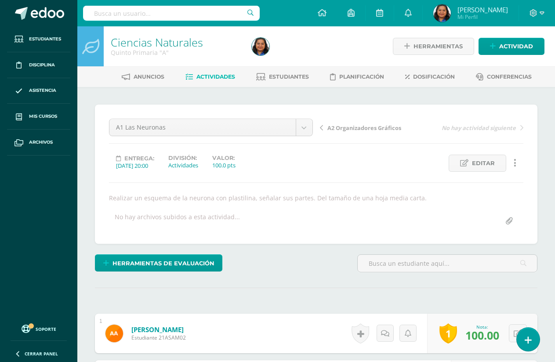
click at [338, 177] on div "A1 Las Neuronas Parcial #2 Cuadernillo Parcial #1 Conversatorio A4 Mis mejores …" at bounding box center [316, 174] width 414 height 111
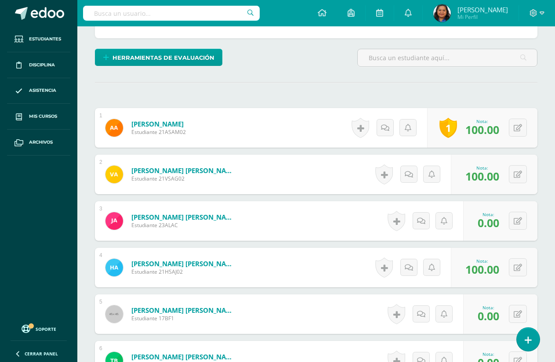
scroll to position [220, 0]
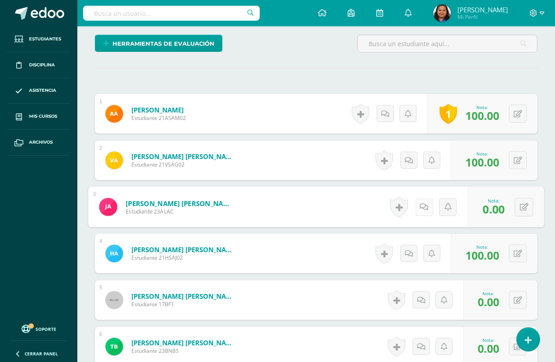
click at [422, 207] on icon at bounding box center [423, 206] width 9 height 7
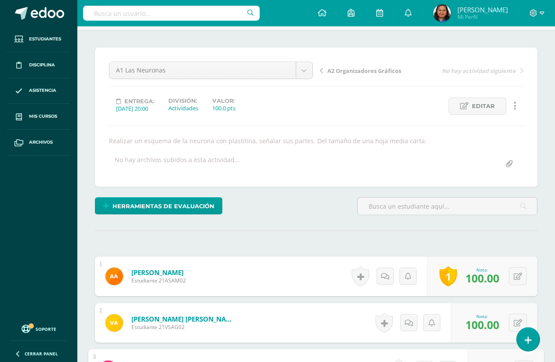
scroll to position [44, 0]
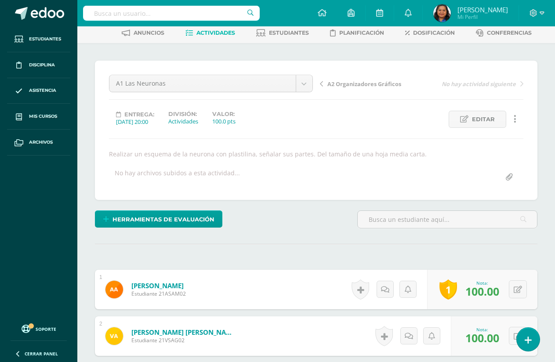
drag, startPoint x: 110, startPoint y: 155, endPoint x: 431, endPoint y: 155, distance: 320.5
click at [431, 155] on div "Realizar un esquema de la neurona con plastilina, señalar sus partes. Del tamañ…" at bounding box center [315, 154] width 421 height 8
copy div "Realizar un esquema de la neurona con plastilina, señalar sus partes. Del tamañ…"
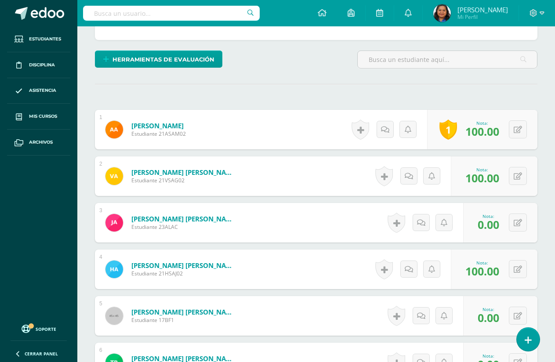
scroll to position [220, 0]
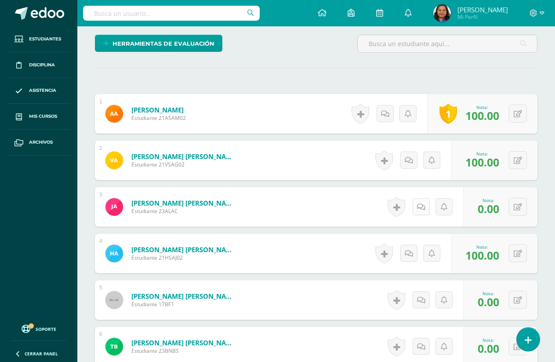
click at [420, 202] on link at bounding box center [420, 206] width 17 height 17
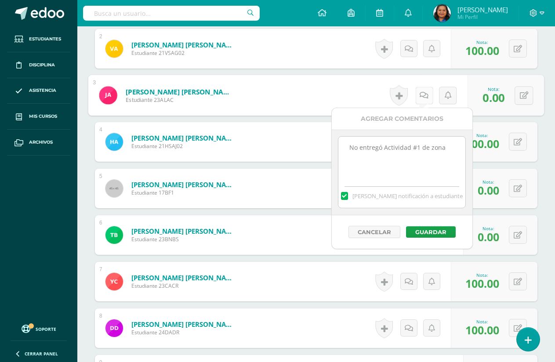
scroll to position [351, 0]
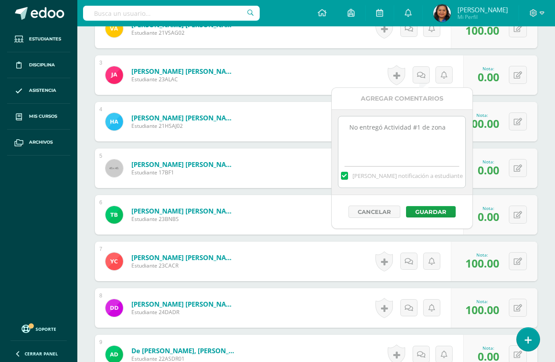
click at [446, 130] on textarea "No entregó Actividad #1 de zona" at bounding box center [401, 138] width 127 height 44
paste textarea "Realizar un esquema de la neurona con plastilina, señalar sus partes. Del tamañ…"
drag, startPoint x: 360, startPoint y: 152, endPoint x: 343, endPoint y: 121, distance: 35.7
click at [343, 121] on textarea "No entregó Actividad #1 de zona Realizar un esquema de la neurona con plastilin…" at bounding box center [401, 138] width 127 height 44
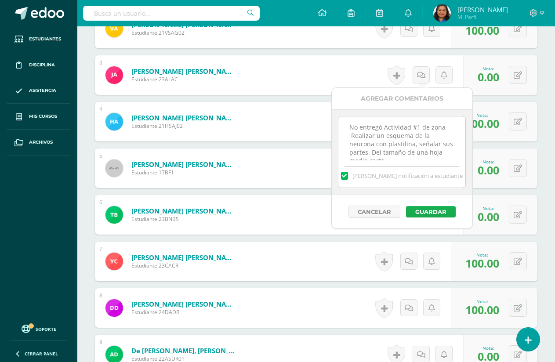
type textarea "No entregó Actividad #1 de zona Realizar un esquema de la neurona con plastilin…"
click at [437, 214] on button "Guardar" at bounding box center [431, 211] width 50 height 11
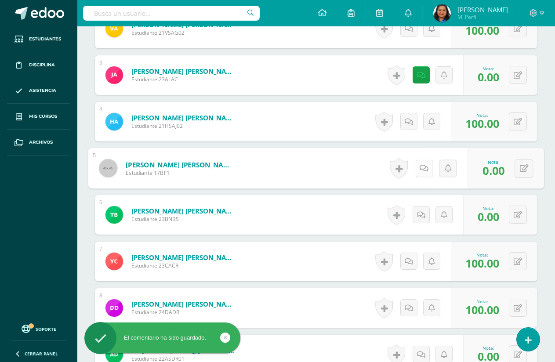
click at [422, 170] on icon at bounding box center [423, 167] width 9 height 7
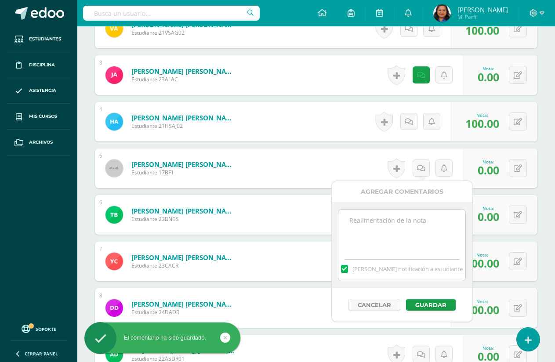
click at [419, 225] on textarea at bounding box center [401, 231] width 127 height 44
paste textarea "No entregó Actividad #1 de zona Realizar un esquema de la neurona con plastilin…"
type textarea "No entregó Actividad #1 de zona Realizar un esquema de la neurona con plastilin…"
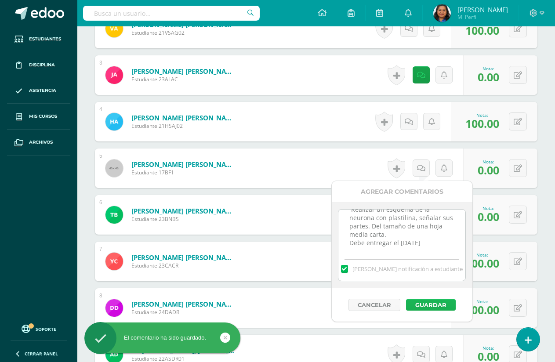
click at [437, 304] on button "Guardar" at bounding box center [431, 304] width 50 height 11
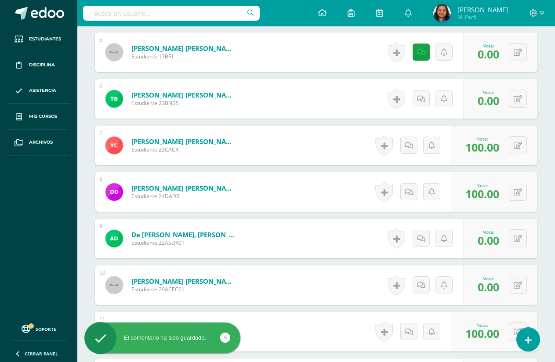
scroll to position [483, 0]
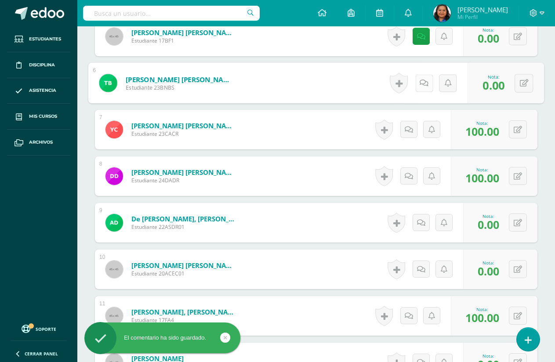
click at [420, 85] on icon at bounding box center [423, 82] width 9 height 7
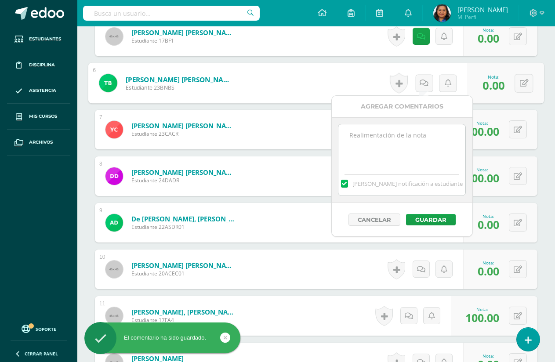
click at [386, 136] on textarea at bounding box center [401, 146] width 127 height 44
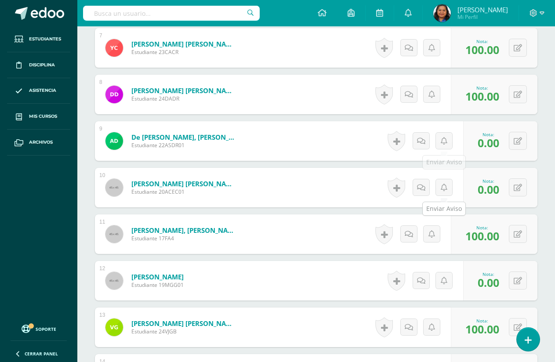
scroll to position [571, 0]
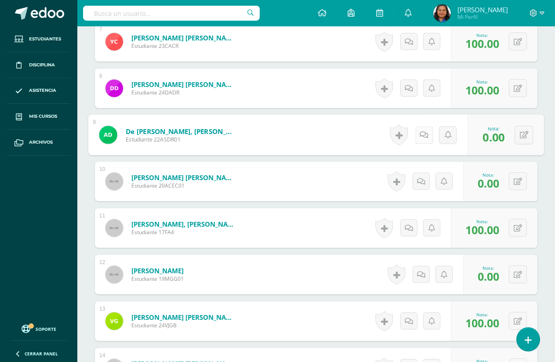
click at [419, 133] on icon at bounding box center [423, 134] width 9 height 7
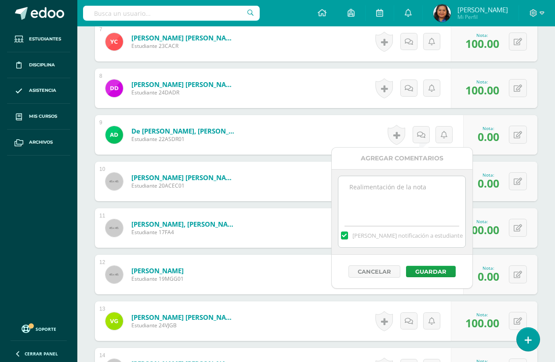
click at [399, 194] on textarea at bounding box center [401, 198] width 127 height 44
paste textarea "No entregó Actividad #1 de zona Realizar un esquema de la neurona con plastilin…"
type textarea "No entregó Actividad #1 de zona Realizar un esquema de la neurona con plastilin…"
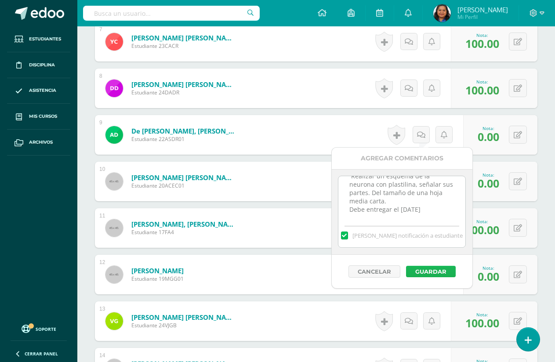
click at [431, 271] on button "Guardar" at bounding box center [431, 271] width 50 height 11
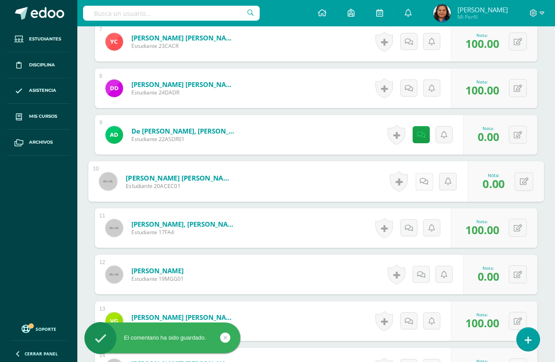
click at [422, 184] on icon at bounding box center [423, 180] width 9 height 7
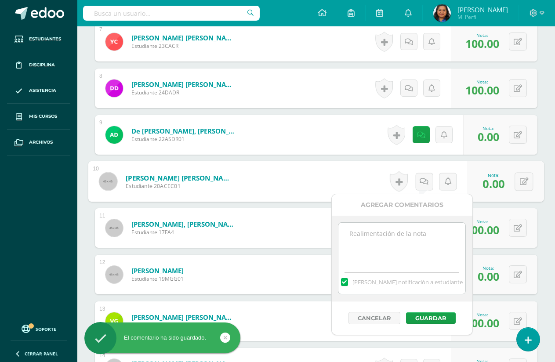
click at [554, 205] on div "¿Estás seguro que quieres eliminar esta actividad? Esto borrará la actividad y …" at bounding box center [315, 351] width 477 height 1670
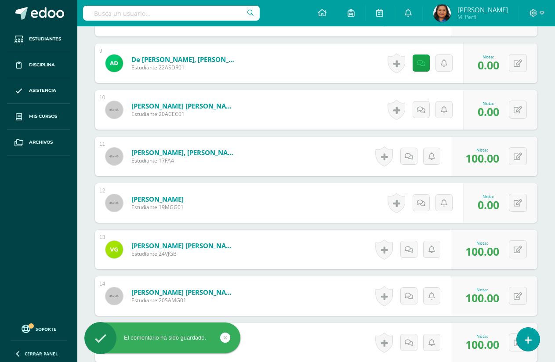
scroll to position [659, 0]
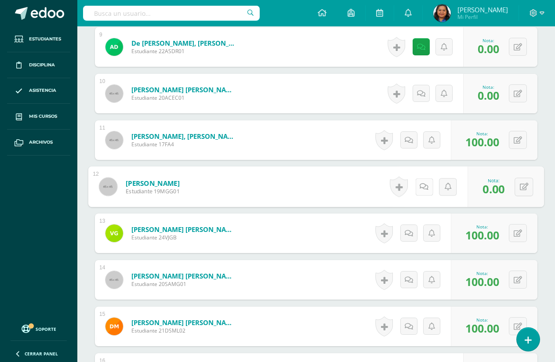
click at [423, 191] on link at bounding box center [424, 187] width 18 height 18
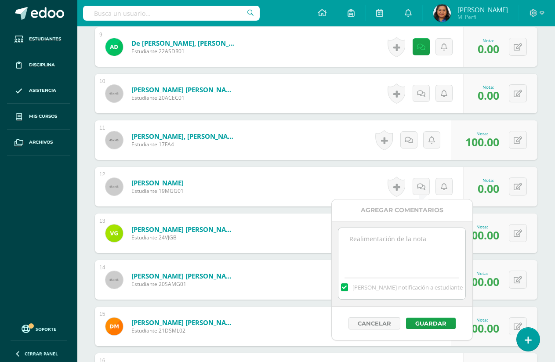
click at [401, 241] on textarea at bounding box center [401, 250] width 127 height 44
paste textarea "No entregó Actividad #1 de zona Realizar un esquema de la neurona con plastilin…"
type textarea "No entregó Actividad #1 de zona Realizar un esquema de la neurona con plastilin…"
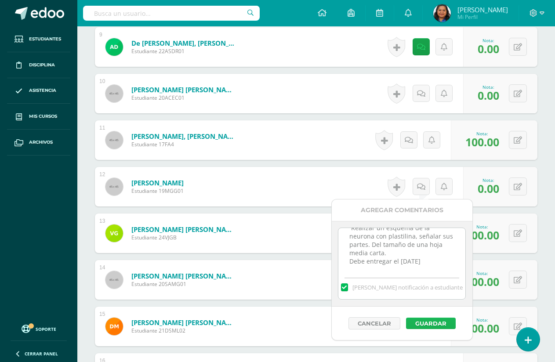
click at [424, 324] on button "Guardar" at bounding box center [431, 322] width 50 height 11
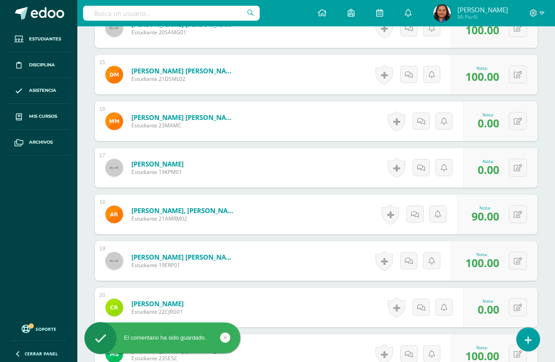
scroll to position [922, 0]
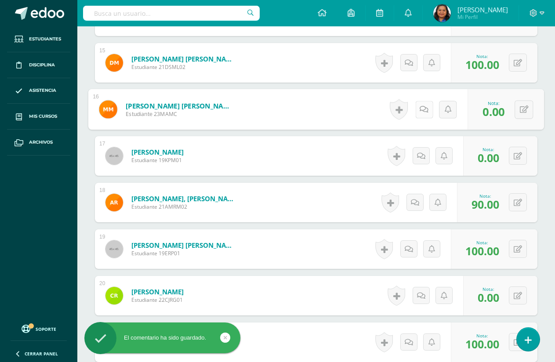
click at [419, 111] on icon at bounding box center [423, 108] width 9 height 7
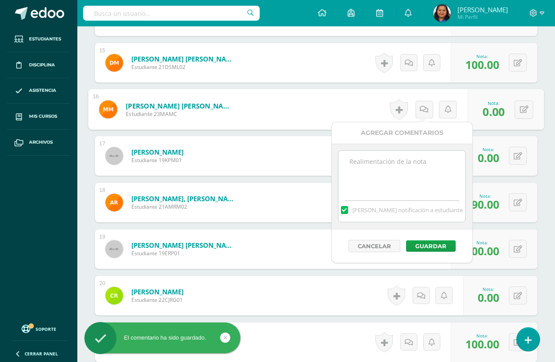
click at [404, 165] on textarea at bounding box center [401, 173] width 127 height 44
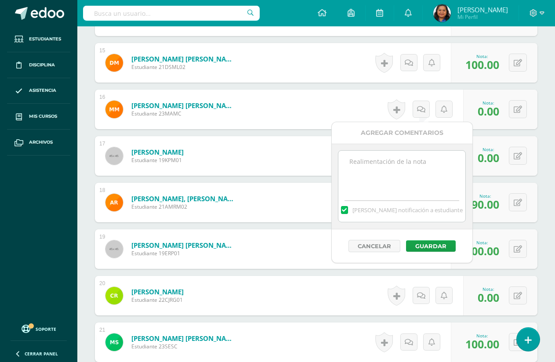
paste textarea "No entregó Actividad #1 de zona Realizar un esquema de la neurona con plastilin…"
type textarea "No entregó Actividad #1 de zona Realizar un esquema de la neurona con plastilin…"
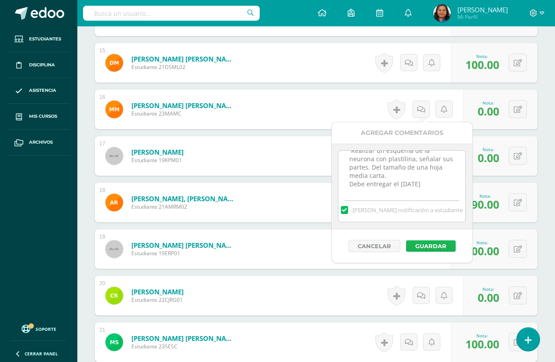
click at [430, 249] on button "Guardar" at bounding box center [431, 245] width 50 height 11
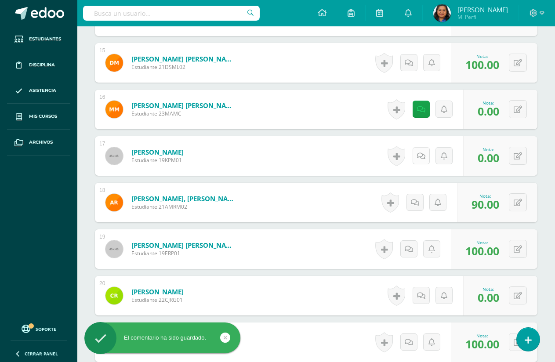
click at [425, 159] on link at bounding box center [420, 155] width 17 height 17
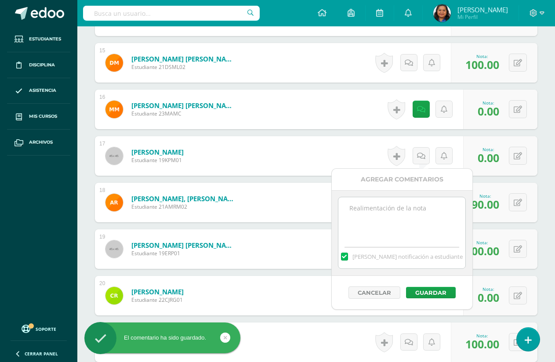
click at [396, 212] on textarea at bounding box center [401, 219] width 127 height 44
paste textarea "No entregó Actividad #1 de zona Realizar un esquema de la neurona con plastilin…"
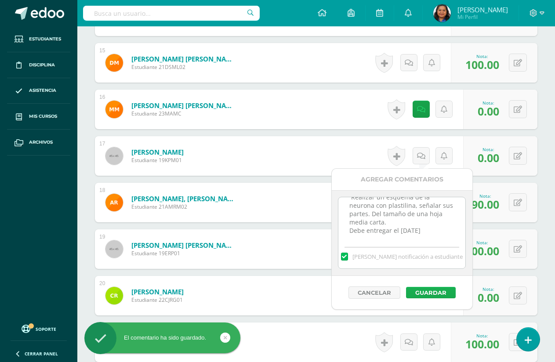
type textarea "No entregó Actividad #1 de zona Realizar un esquema de la neurona con plastilin…"
click at [432, 291] on button "Guardar" at bounding box center [431, 292] width 50 height 11
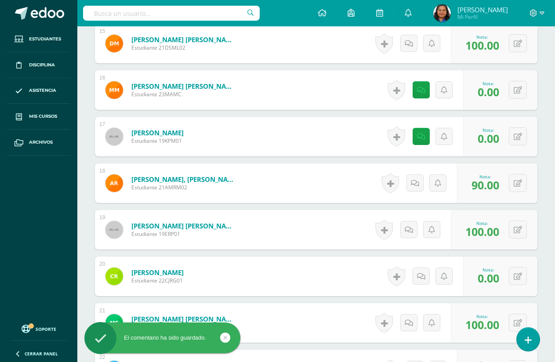
scroll to position [1010, 0]
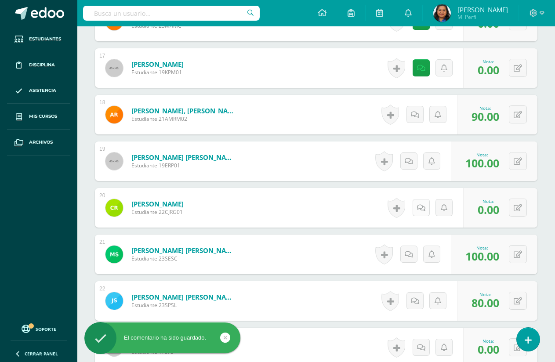
click at [418, 209] on link at bounding box center [420, 207] width 17 height 17
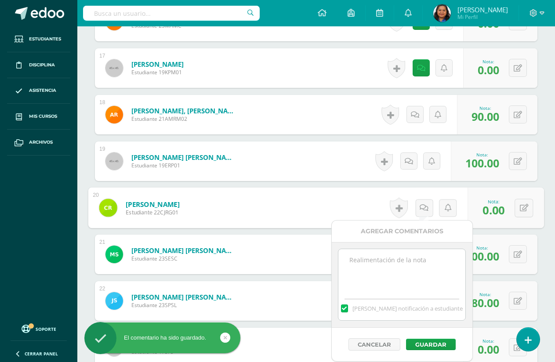
click at [393, 260] on textarea at bounding box center [401, 271] width 127 height 44
paste textarea "No entregó Actividad #1 de zona Realizar un esquema de la neurona con plastilin…"
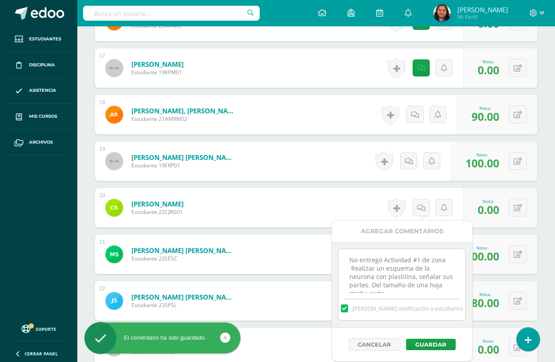
scroll to position [22, 0]
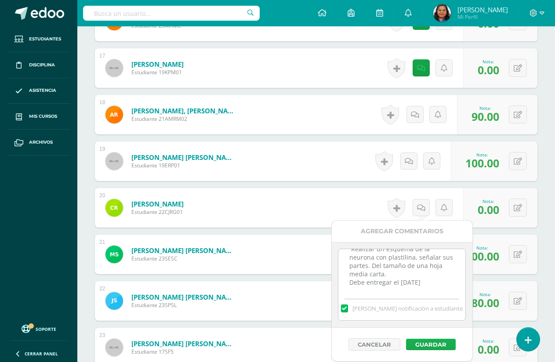
type textarea "No entregó Actividad #1 de zona Realizar un esquema de la neurona con plastilin…"
click at [426, 342] on button "Guardar" at bounding box center [431, 344] width 50 height 11
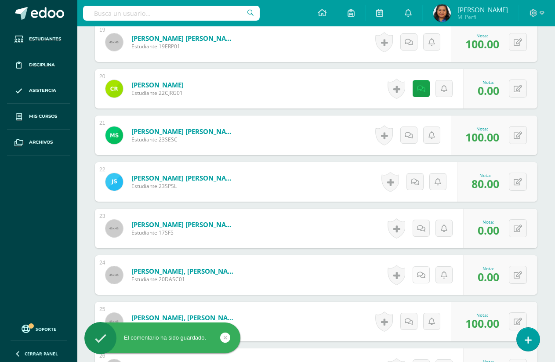
scroll to position [1142, 0]
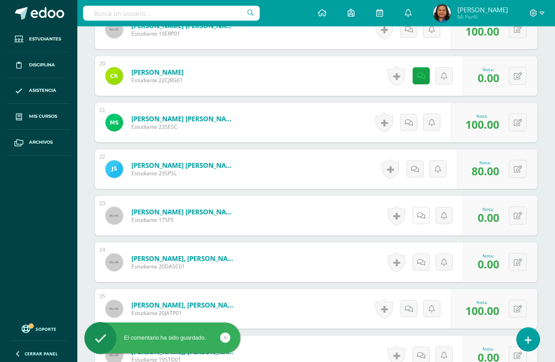
click at [420, 215] on icon at bounding box center [421, 215] width 8 height 7
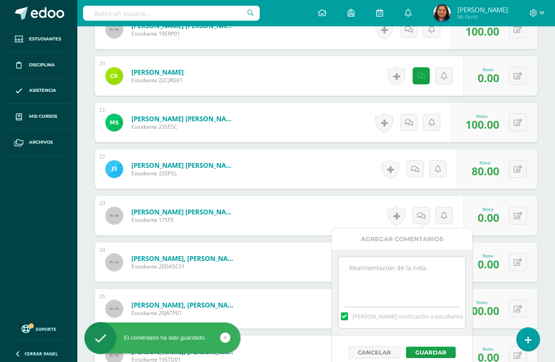
click at [411, 270] on textarea at bounding box center [401, 279] width 127 height 44
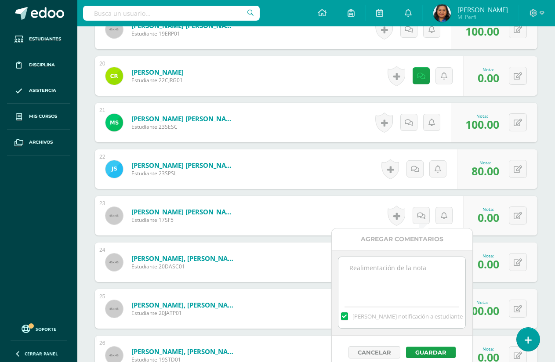
paste textarea "No entregó Actividad #1 de zona Realizar un esquema de la neurona con plastilin…"
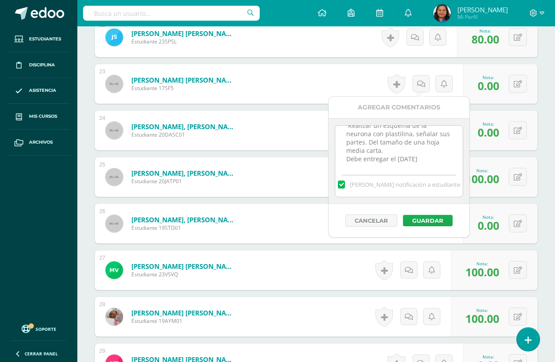
type textarea "No entregó Actividad #1 de zona Realizar un esquema de la neurona con plastilin…"
click at [425, 221] on button "Guardar" at bounding box center [428, 220] width 50 height 11
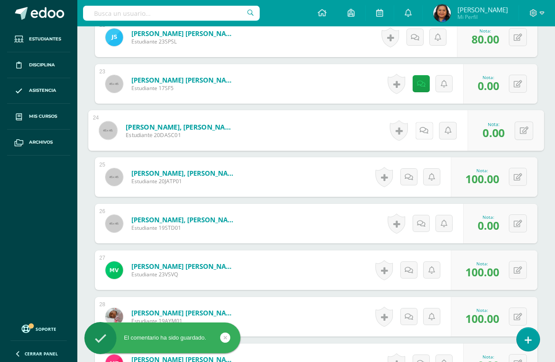
click at [421, 132] on icon at bounding box center [423, 129] width 9 height 7
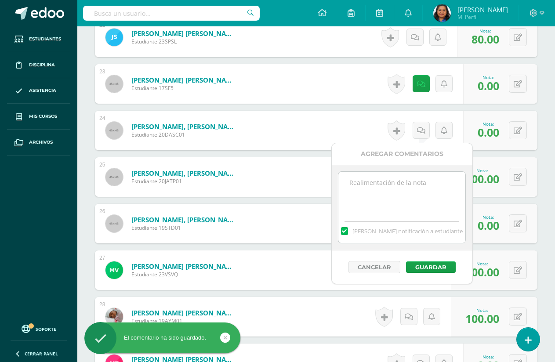
click at [396, 191] on textarea at bounding box center [401, 194] width 127 height 44
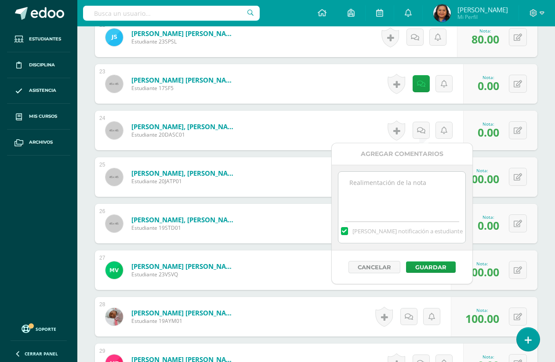
paste textarea "No entregó Actividad #1 de zona Realizar un esquema de la neurona con plastilin…"
type textarea "No entregó Actividad #1 de zona Realizar un esquema de la neurona con plastilin…"
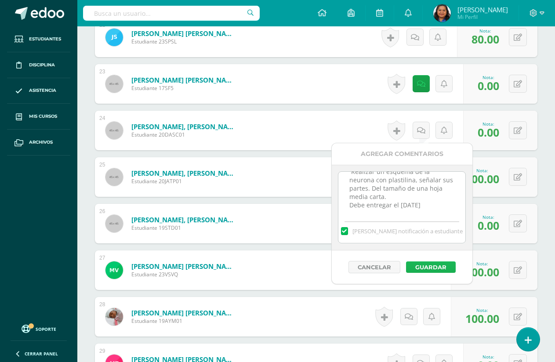
click at [432, 266] on button "Guardar" at bounding box center [431, 266] width 50 height 11
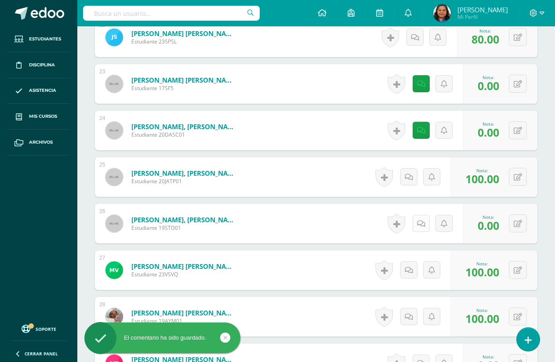
click at [422, 224] on icon at bounding box center [421, 223] width 8 height 7
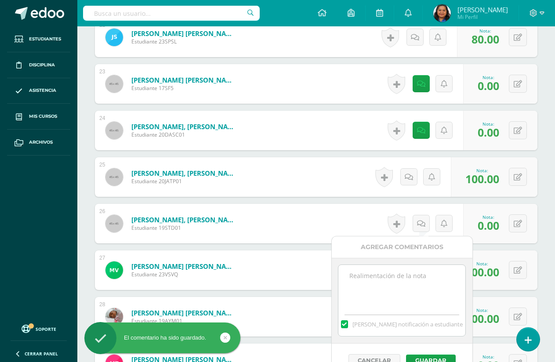
click at [402, 284] on textarea at bounding box center [401, 287] width 127 height 44
paste textarea "No entregó Actividad #1 de zona Realizar un esquema de la neurona con plastilin…"
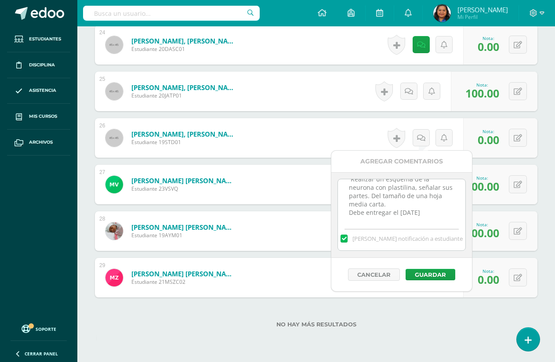
scroll to position [1361, 0]
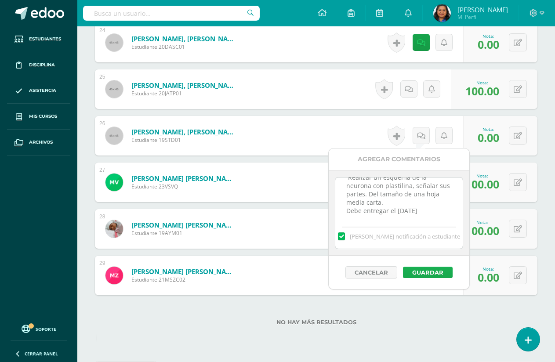
type textarea "No entregó Actividad #1 de zona Realizar un esquema de la neurona con plastilin…"
click at [418, 274] on button "Guardar" at bounding box center [428, 272] width 50 height 11
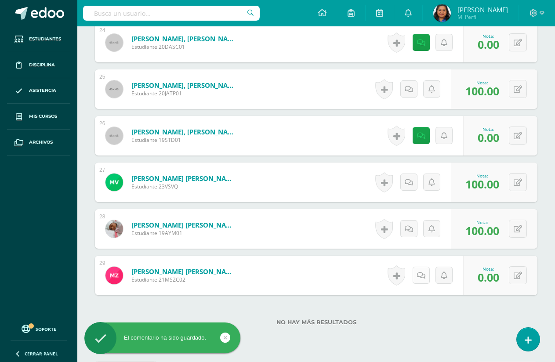
click at [422, 276] on icon at bounding box center [421, 275] width 8 height 7
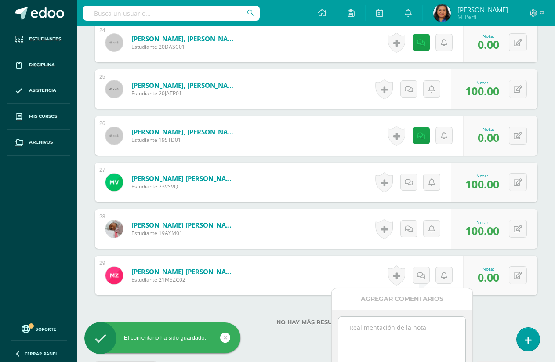
click at [409, 328] on textarea at bounding box center [401, 339] width 127 height 44
paste textarea "No entregó Actividad #1 de zona Realizar un esquema de la neurona con plastilin…"
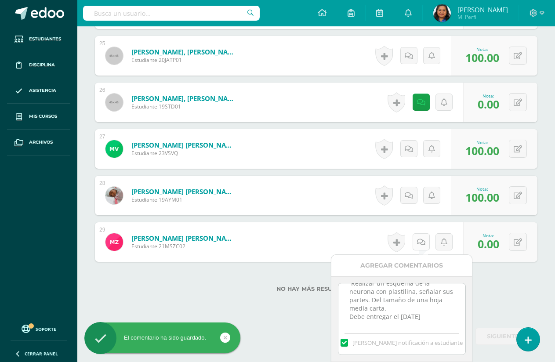
scroll to position [1428, 0]
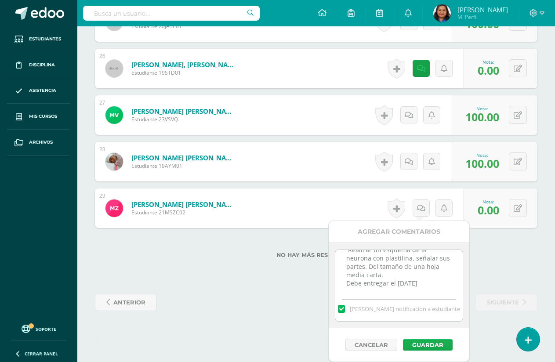
type textarea "No entregó Actividad #1 de zona Realizar un esquema de la neurona con plastilin…"
click at [428, 342] on button "Guardar" at bounding box center [428, 344] width 50 height 11
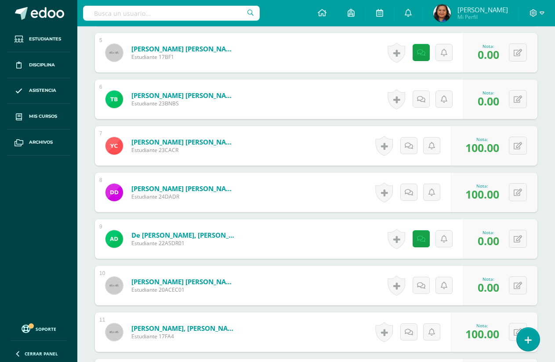
scroll to position [517, 0]
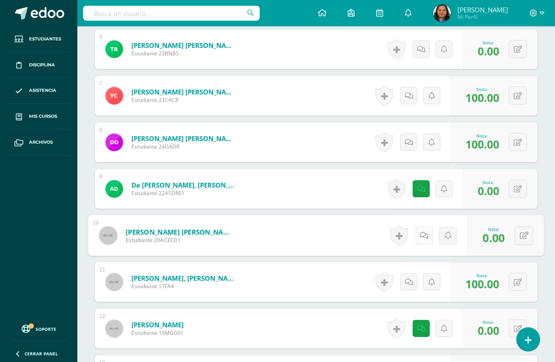
click at [422, 236] on icon at bounding box center [423, 234] width 9 height 7
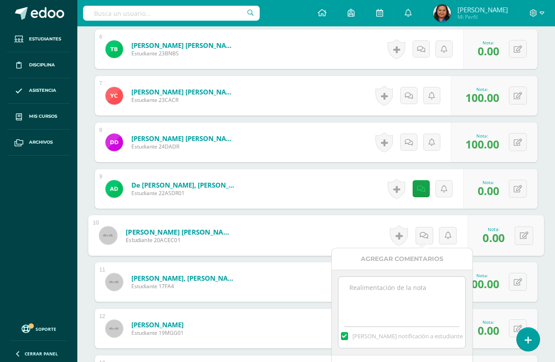
click at [377, 291] on textarea at bounding box center [401, 299] width 127 height 44
paste textarea "No entregó Actividad #1 de zona Realizar un esquema de la neurona con plastilin…"
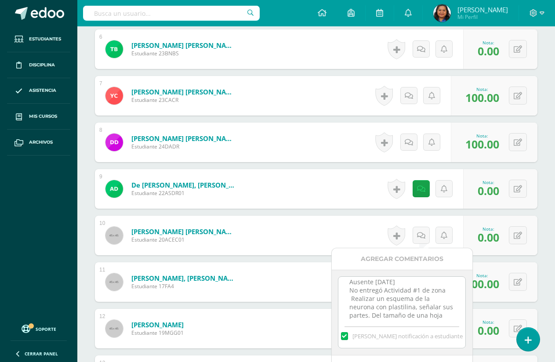
scroll to position [0, 0]
drag, startPoint x: 362, startPoint y: 317, endPoint x: 346, endPoint y: 276, distance: 43.8
click at [346, 276] on div "Ausente [DATE] No entregó Actividad #1 de zona Realizar un esquema de la neuron…" at bounding box center [402, 313] width 141 height 86
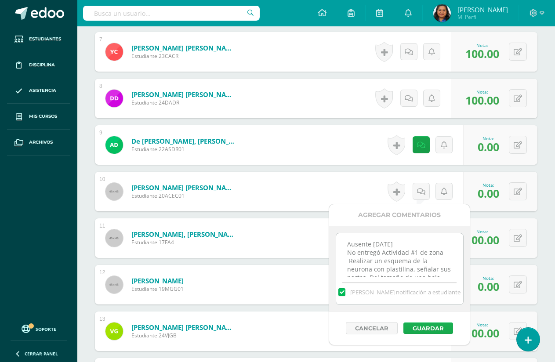
type textarea "Ausente [DATE] No entregó Actividad #1 de zona Realizar un esquema de la neuron…"
click at [425, 324] on button "Guardar" at bounding box center [428, 327] width 50 height 11
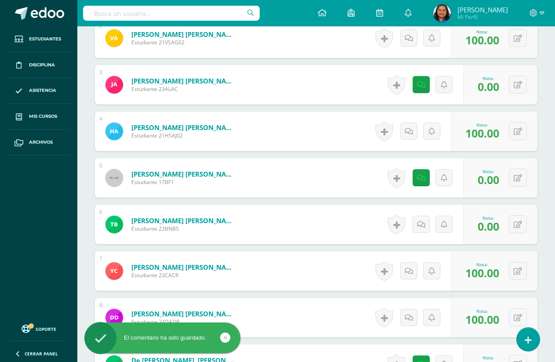
scroll to position [341, 0]
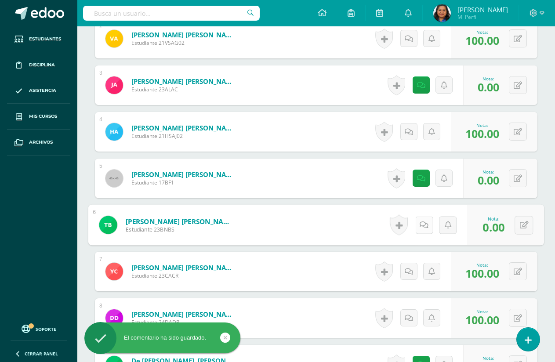
click at [422, 226] on icon at bounding box center [423, 224] width 9 height 7
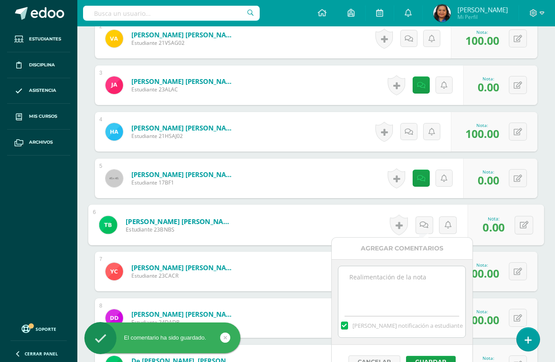
click at [407, 284] on textarea at bounding box center [401, 288] width 127 height 44
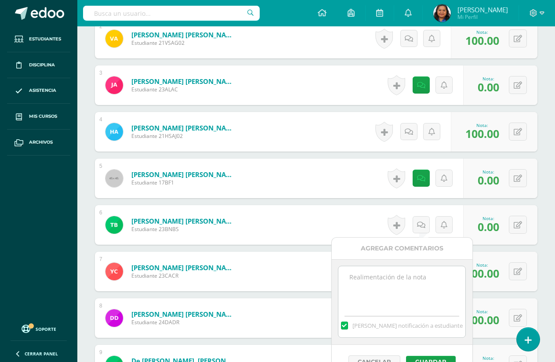
paste textarea "Ausente [DATE] No entregó Actividad #1 de zona Realizar un esquema de la neuron…"
type textarea "Ausente [DATE] No entregó Actividad #1 de zona Realizar un esquema de la neuron…"
click at [440, 359] on button "Guardar" at bounding box center [431, 361] width 50 height 11
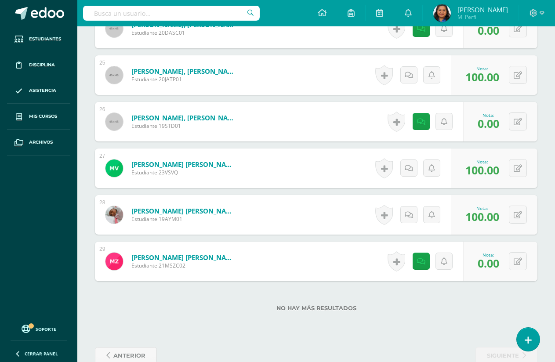
scroll to position [1395, 0]
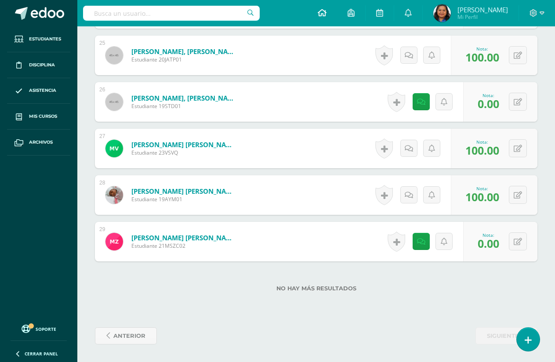
click at [326, 11] on icon at bounding box center [321, 13] width 9 height 8
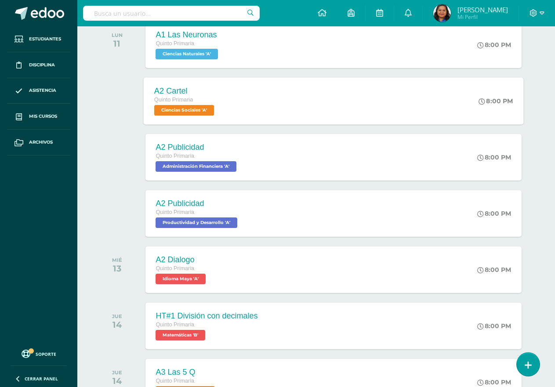
scroll to position [132, 0]
